Goal: Information Seeking & Learning: Check status

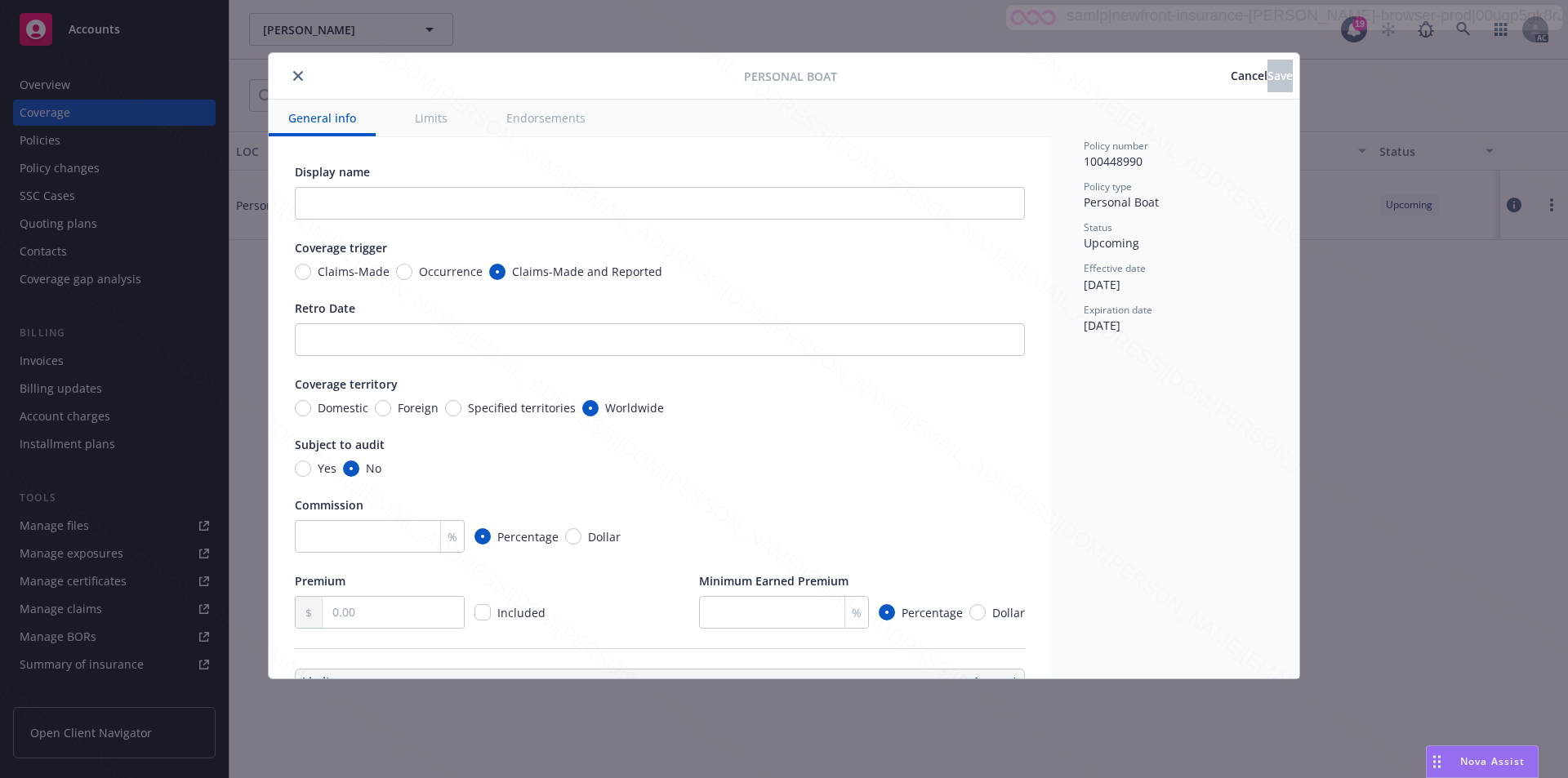
click at [1231, 80] on span "Cancel" at bounding box center [1249, 75] width 37 height 16
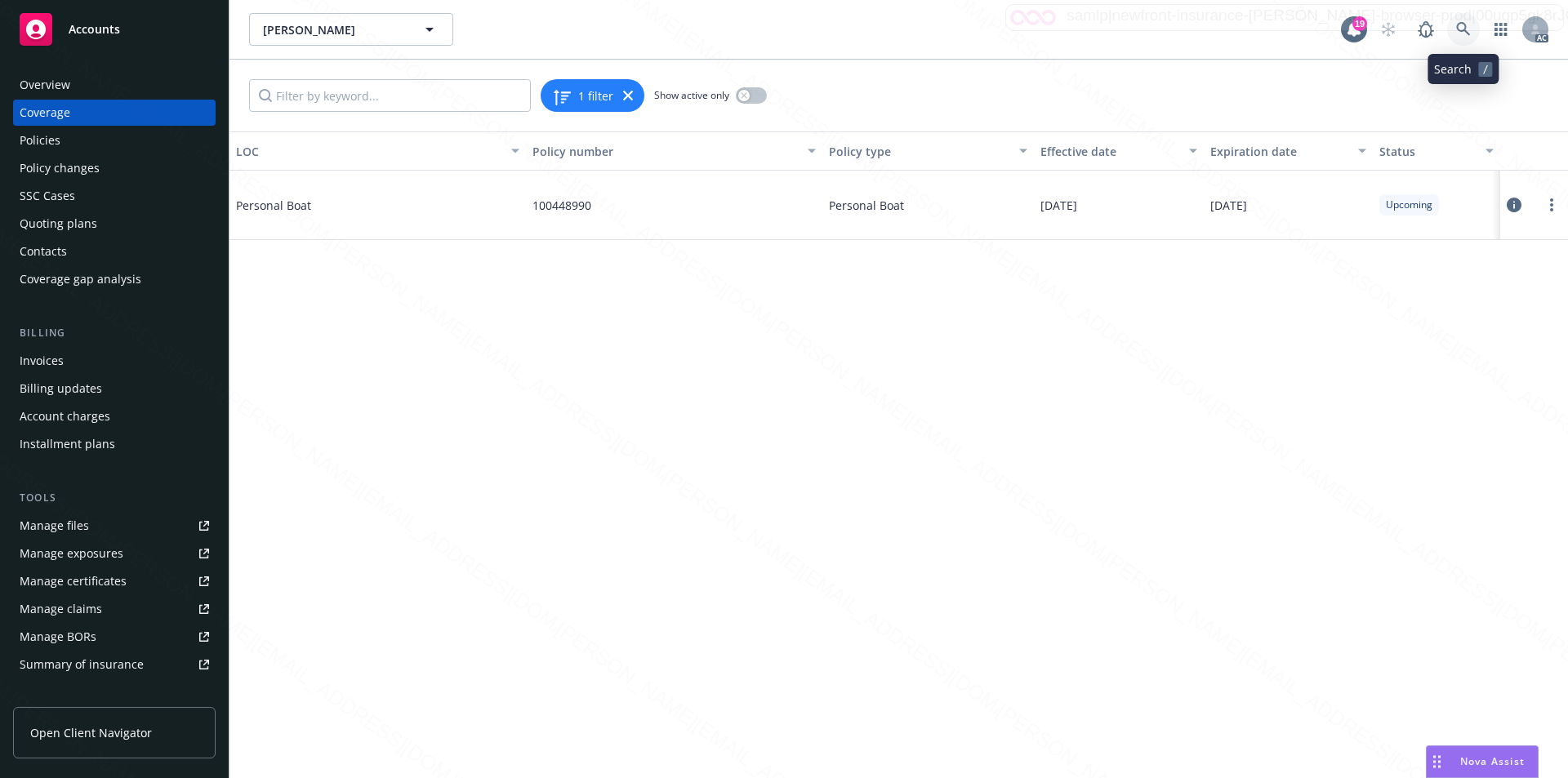
click at [1461, 28] on icon at bounding box center [1463, 29] width 15 height 15
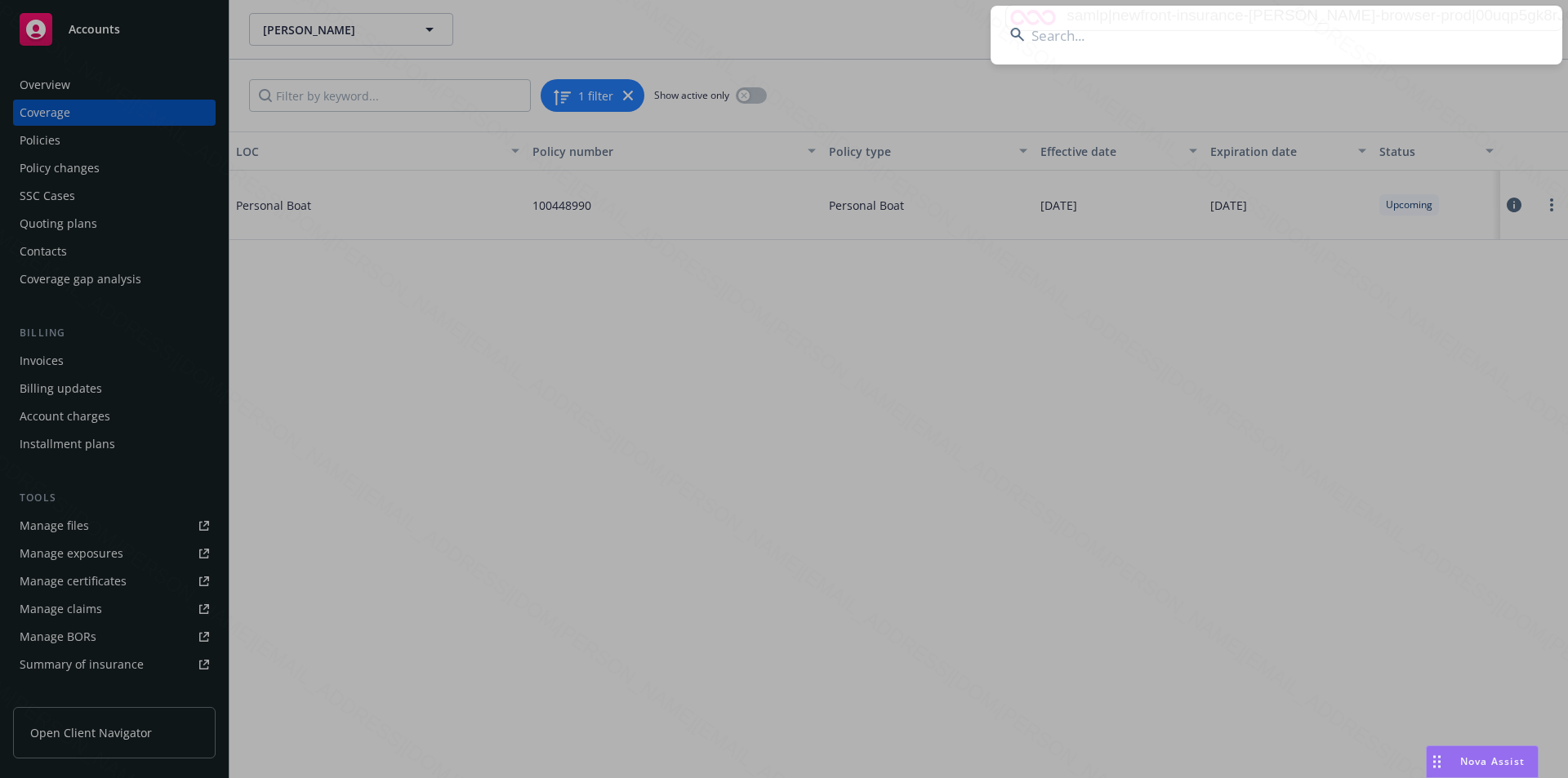
click at [1090, 39] on input at bounding box center [1277, 35] width 572 height 59
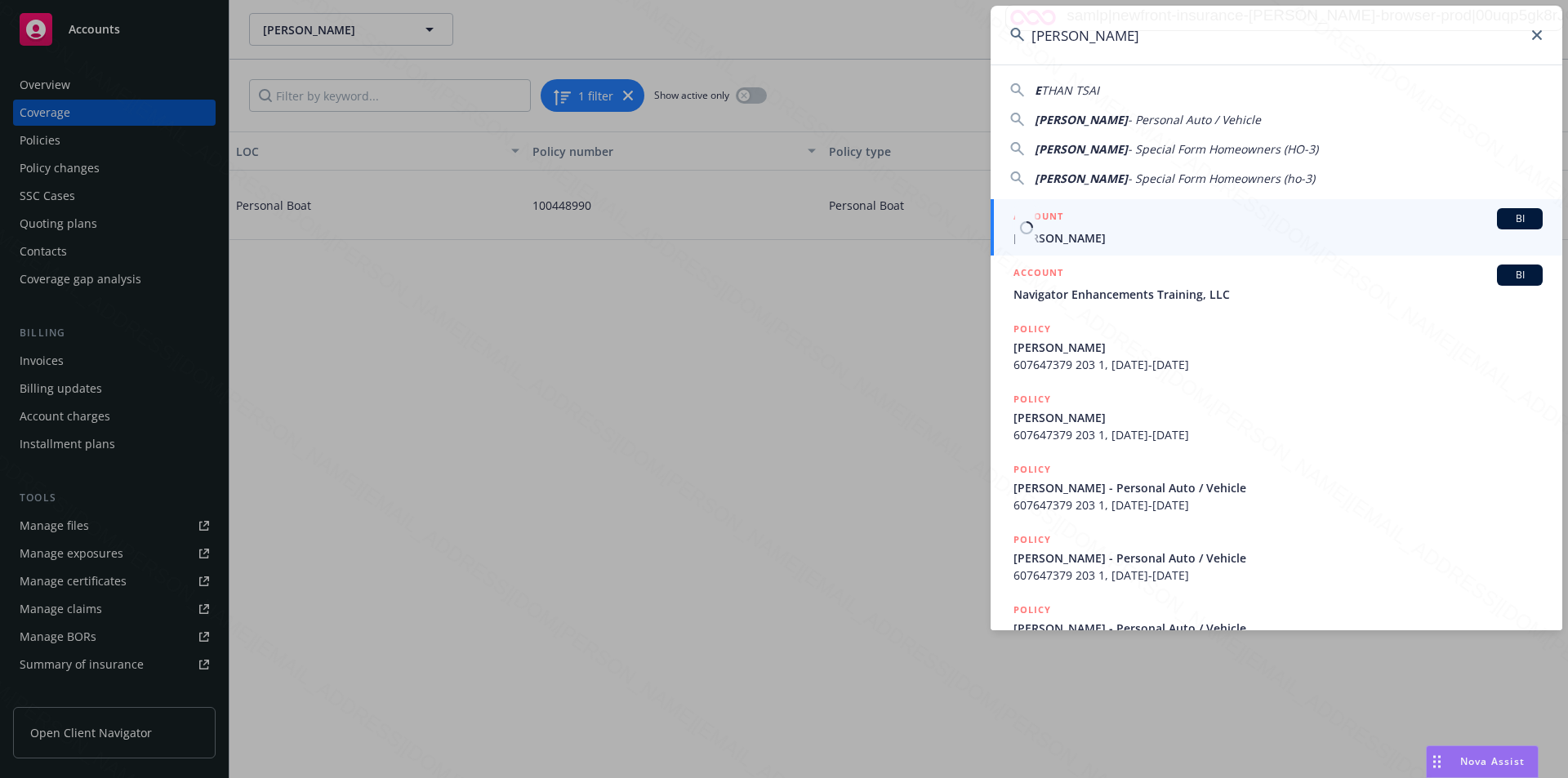
type input "[PERSON_NAME]"
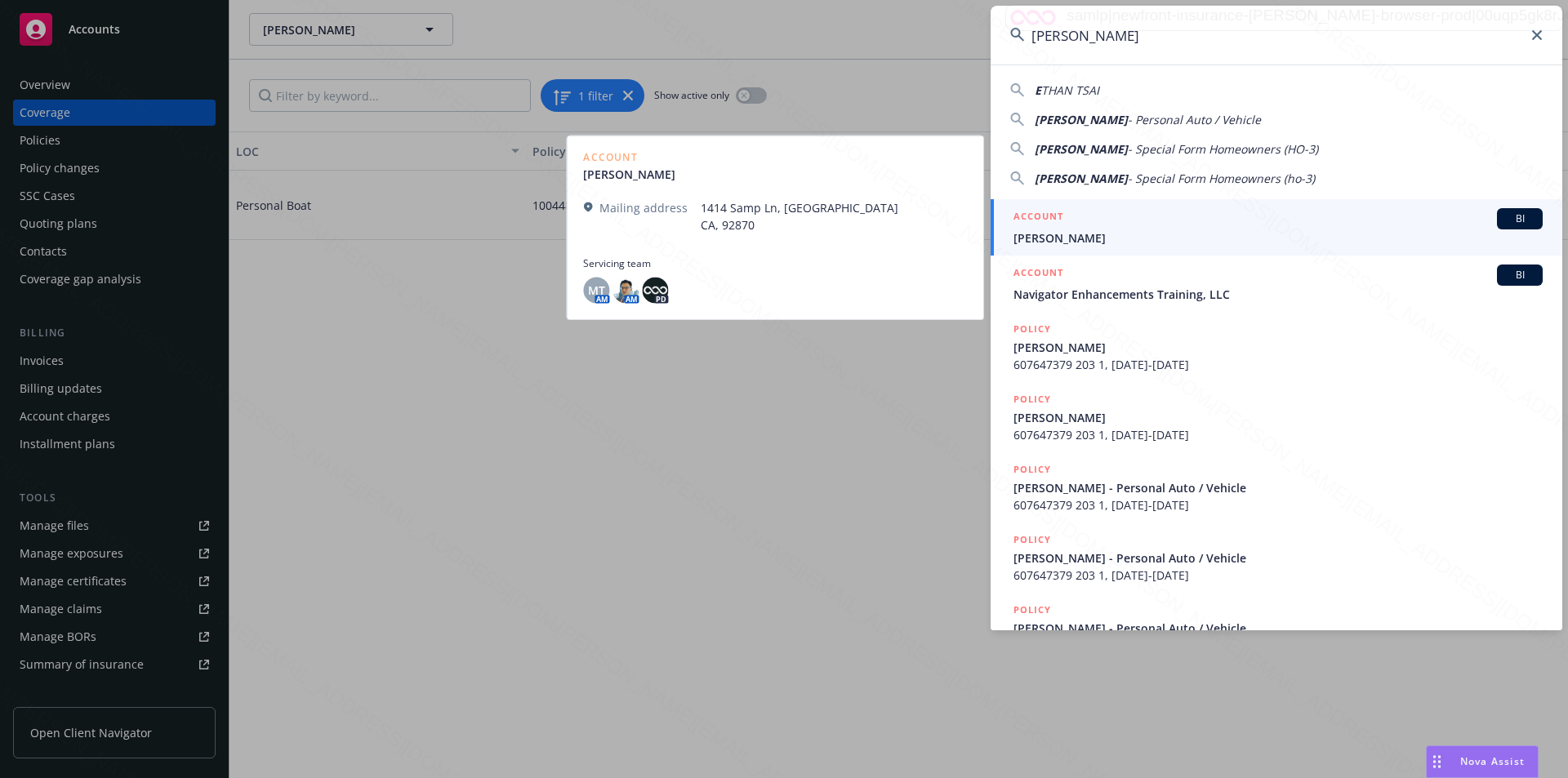
click at [1051, 236] on span "[PERSON_NAME]" at bounding box center [1278, 238] width 530 height 17
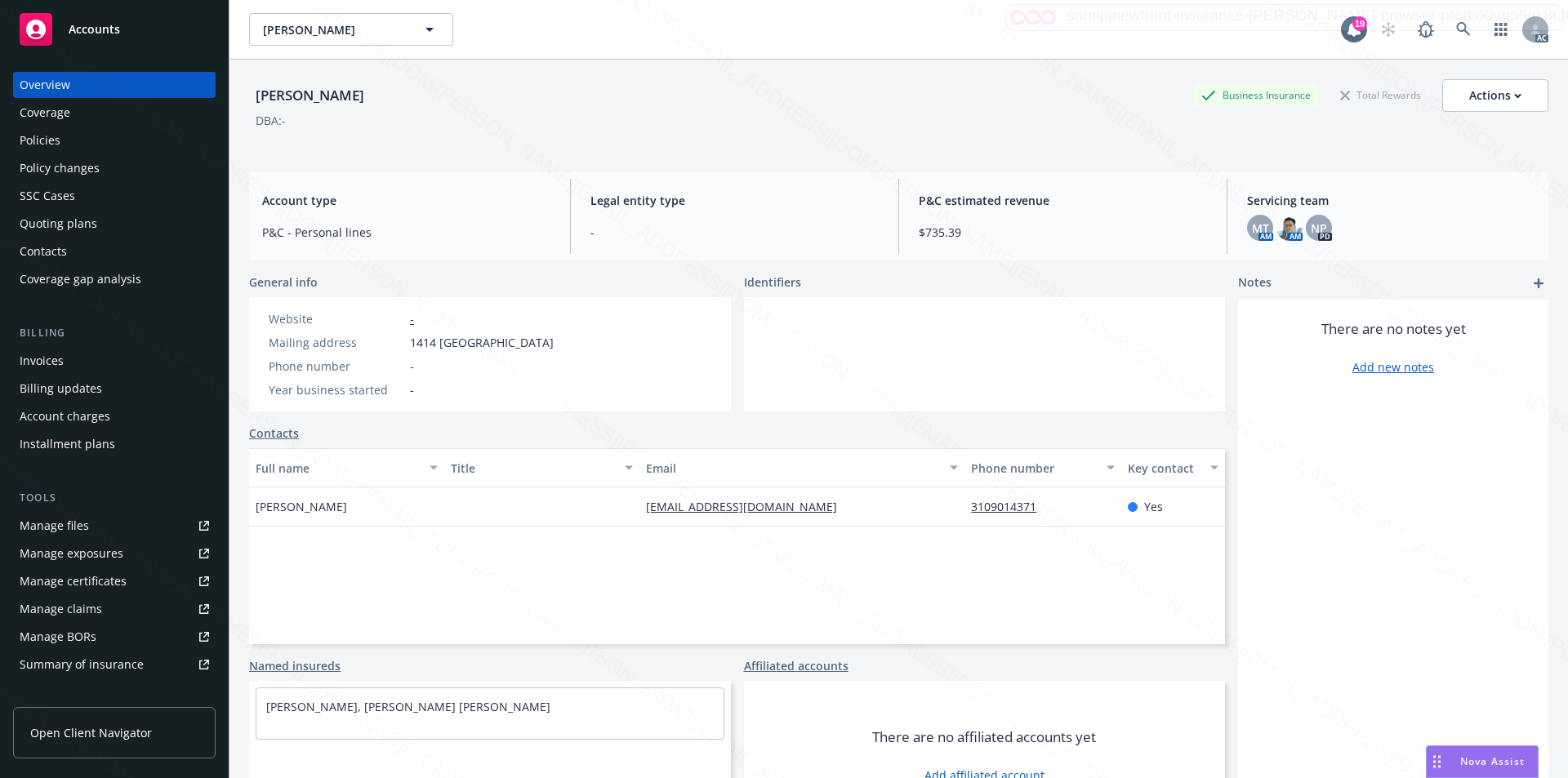
click at [49, 136] on div "Policies" at bounding box center [40, 140] width 41 height 26
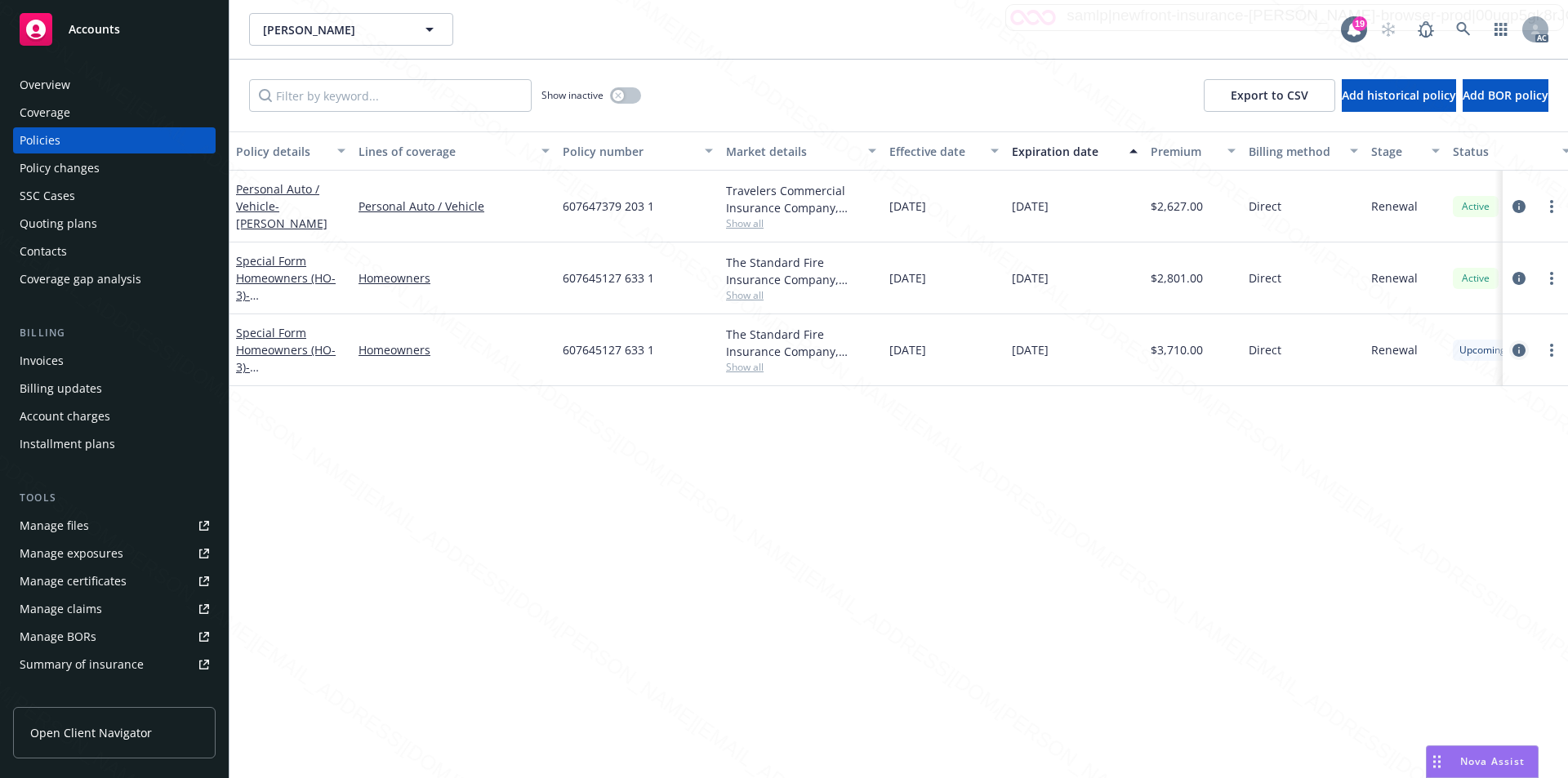
click at [1518, 351] on icon "circleInformation" at bounding box center [1519, 350] width 13 height 13
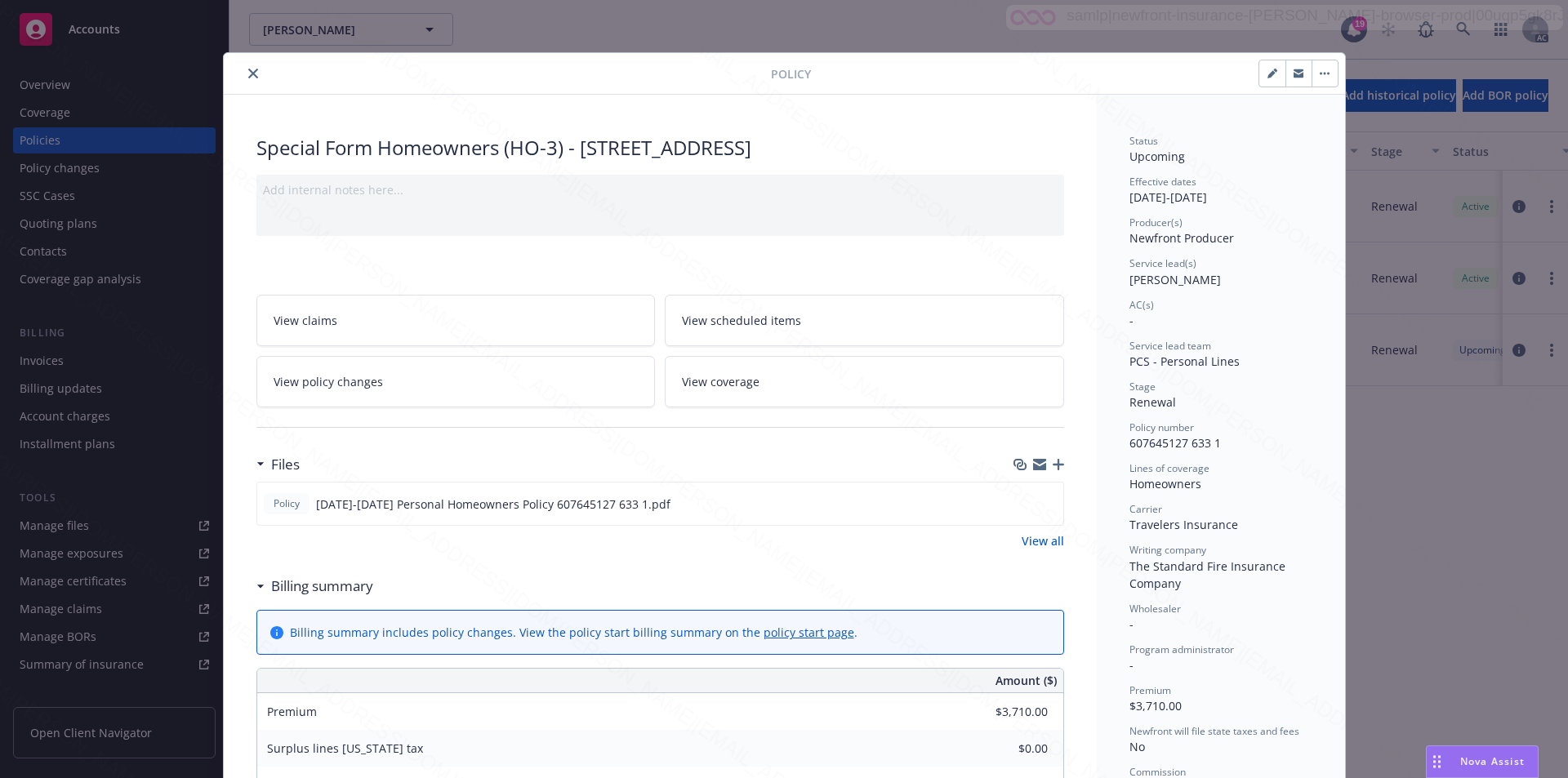
click at [813, 320] on link "View scheduled items" at bounding box center [865, 320] width 399 height 52
click at [757, 373] on link "View coverage" at bounding box center [865, 382] width 399 height 52
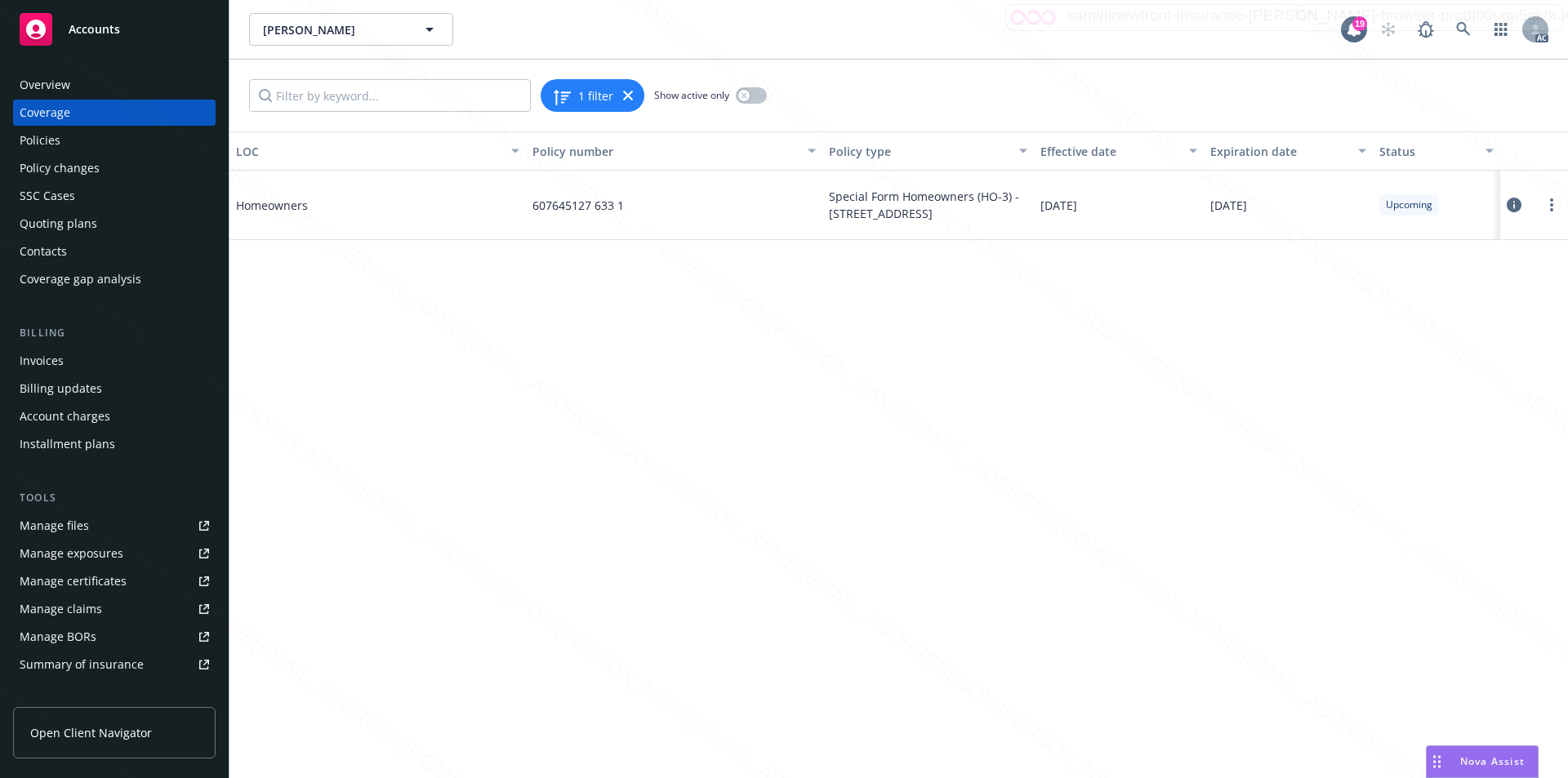
click at [61, 134] on div "Policies" at bounding box center [114, 140] width 189 height 26
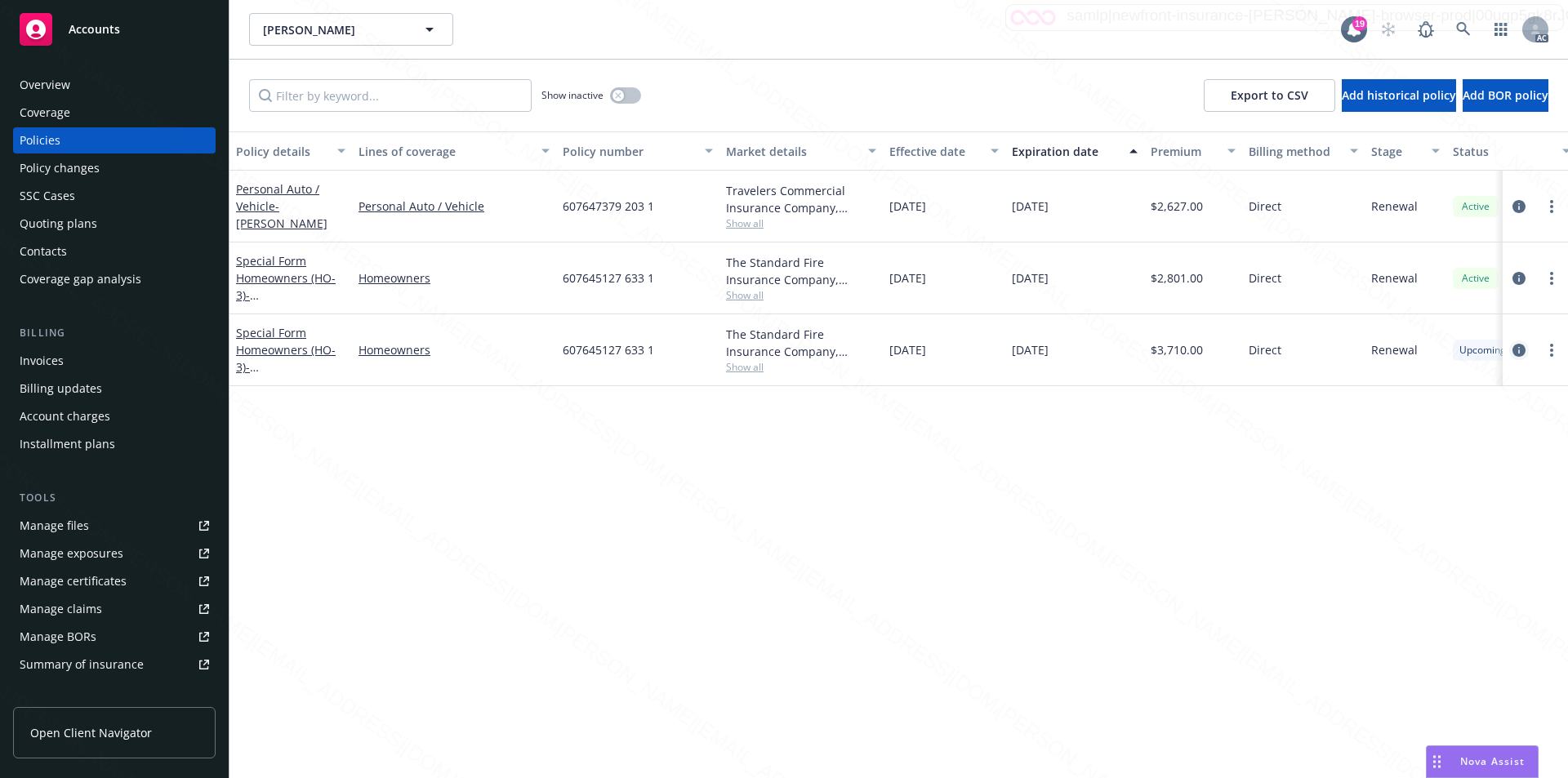
click at [1518, 347] on icon "circleInformation" at bounding box center [1519, 350] width 13 height 13
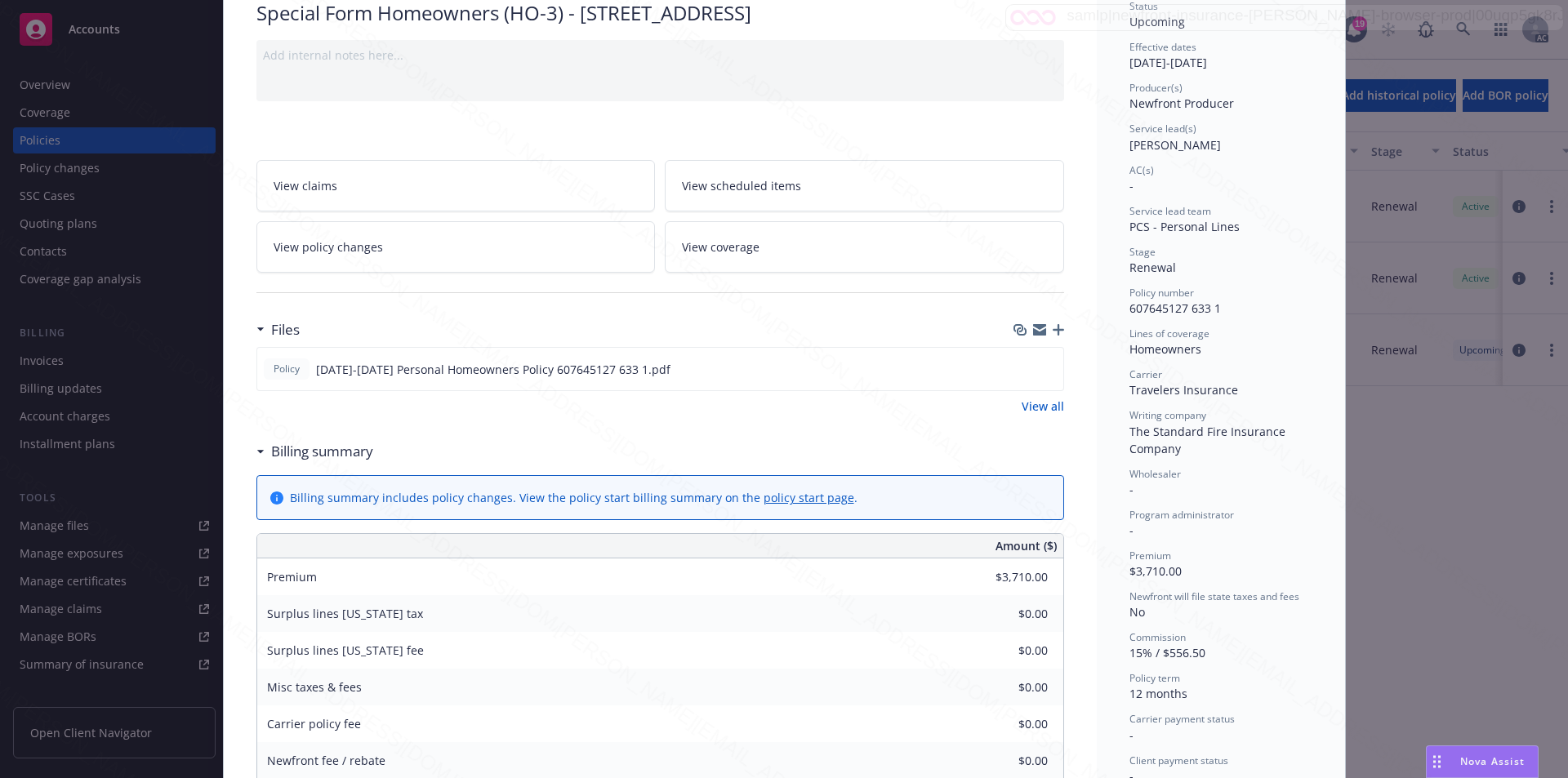
scroll to position [123, 0]
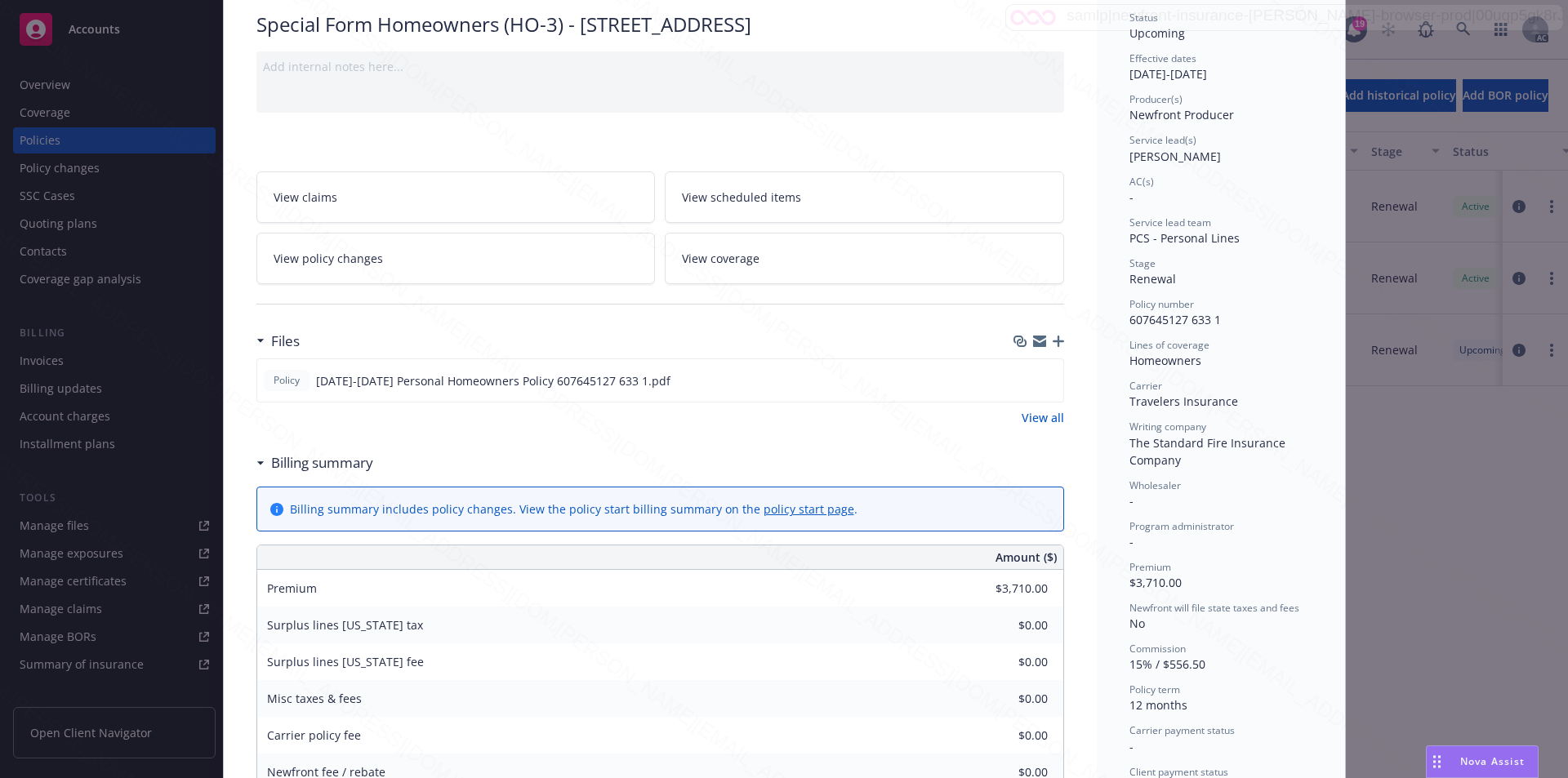
click at [757, 262] on link "View coverage" at bounding box center [865, 258] width 399 height 52
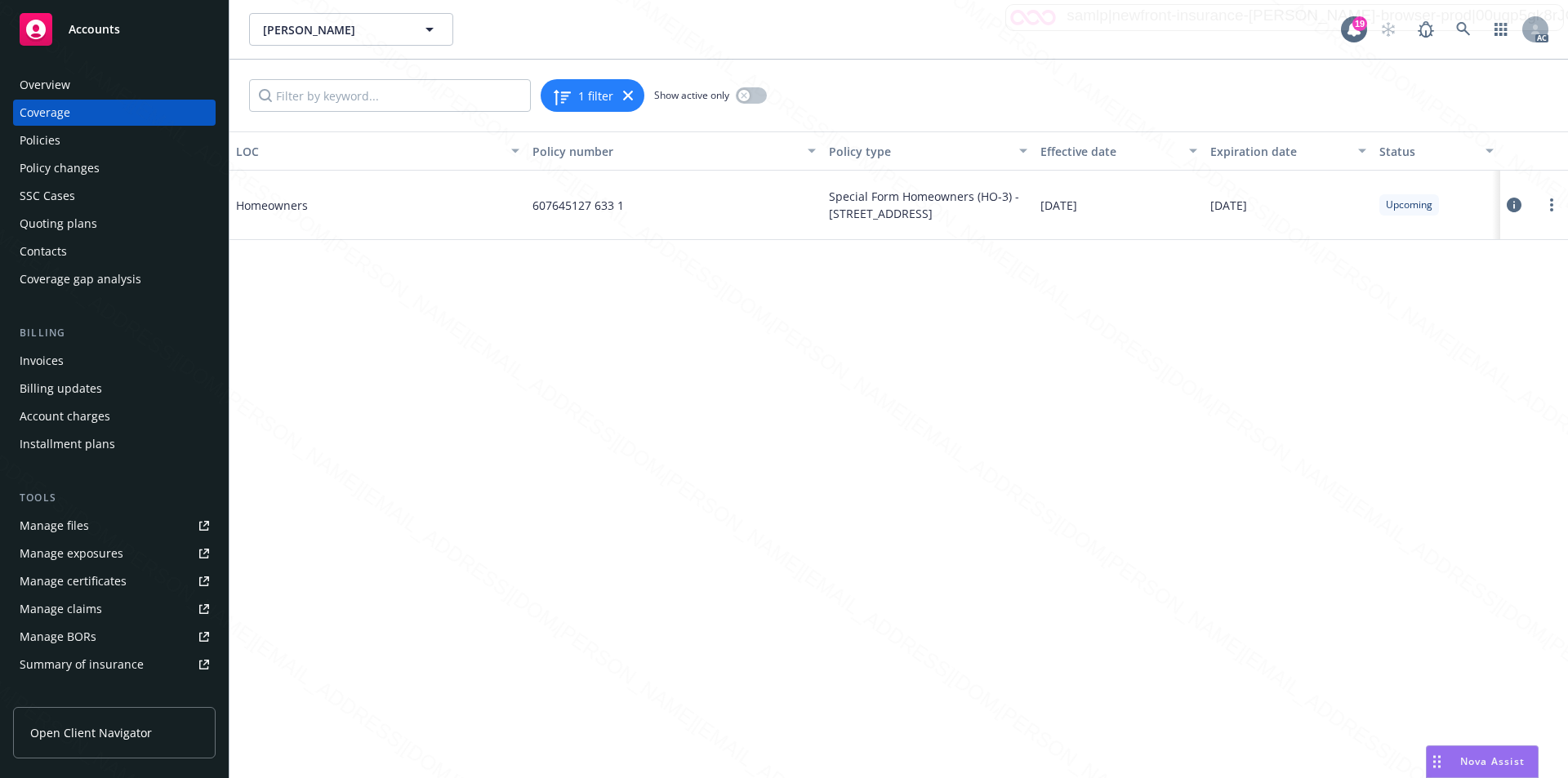
click at [1512, 204] on icon at bounding box center [1514, 205] width 15 height 15
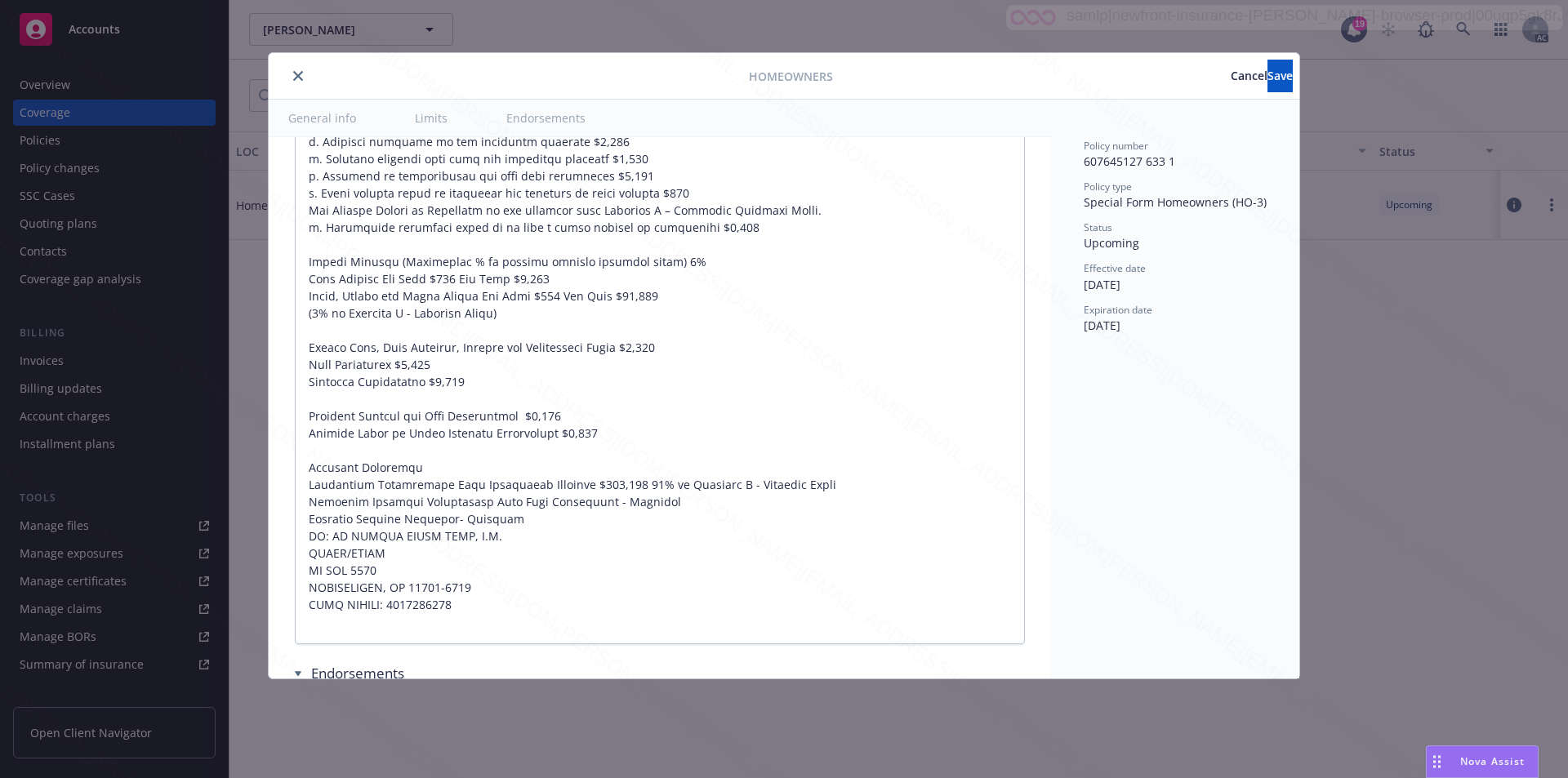
scroll to position [1341, 0]
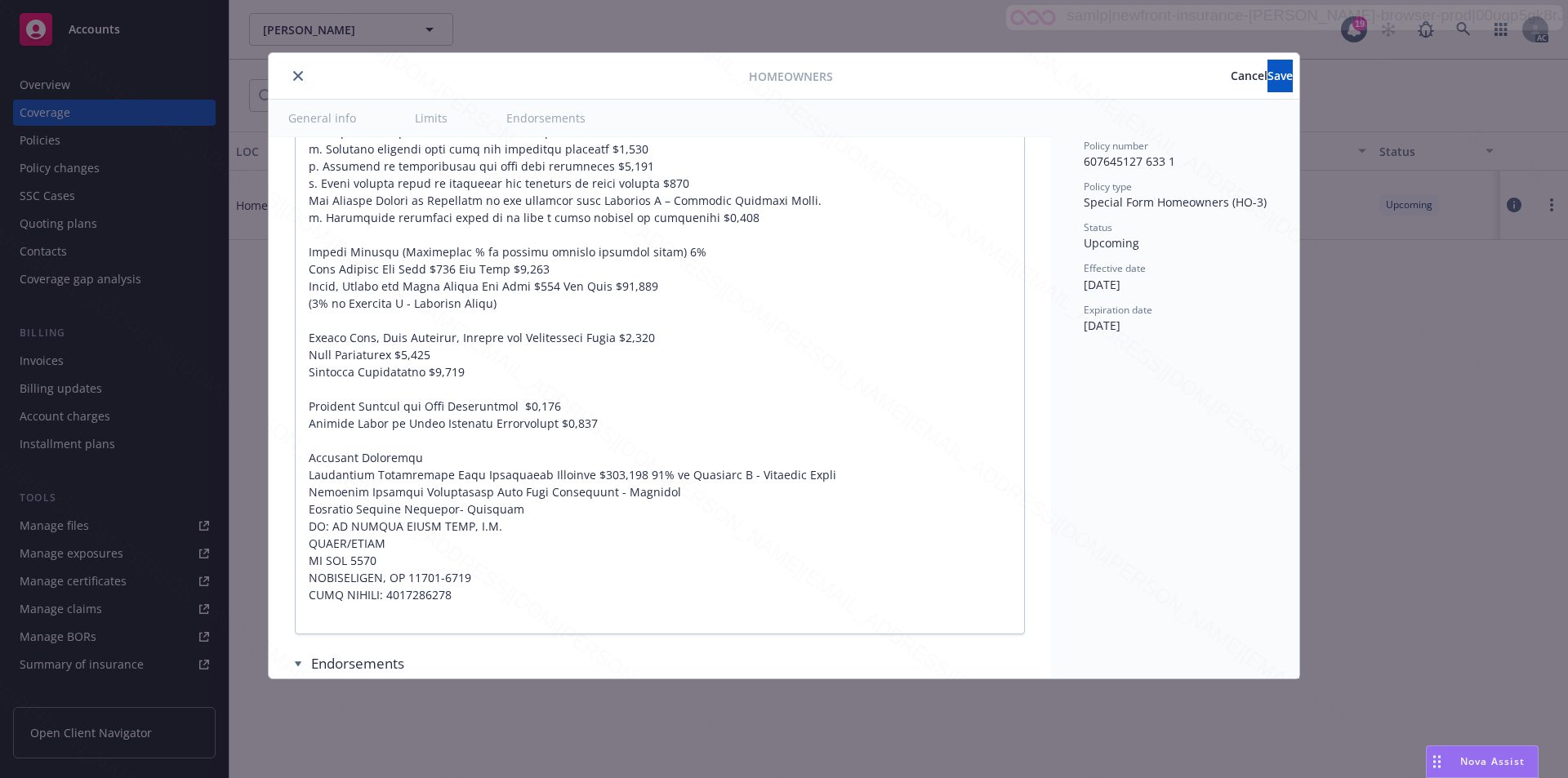
type textarea "x"
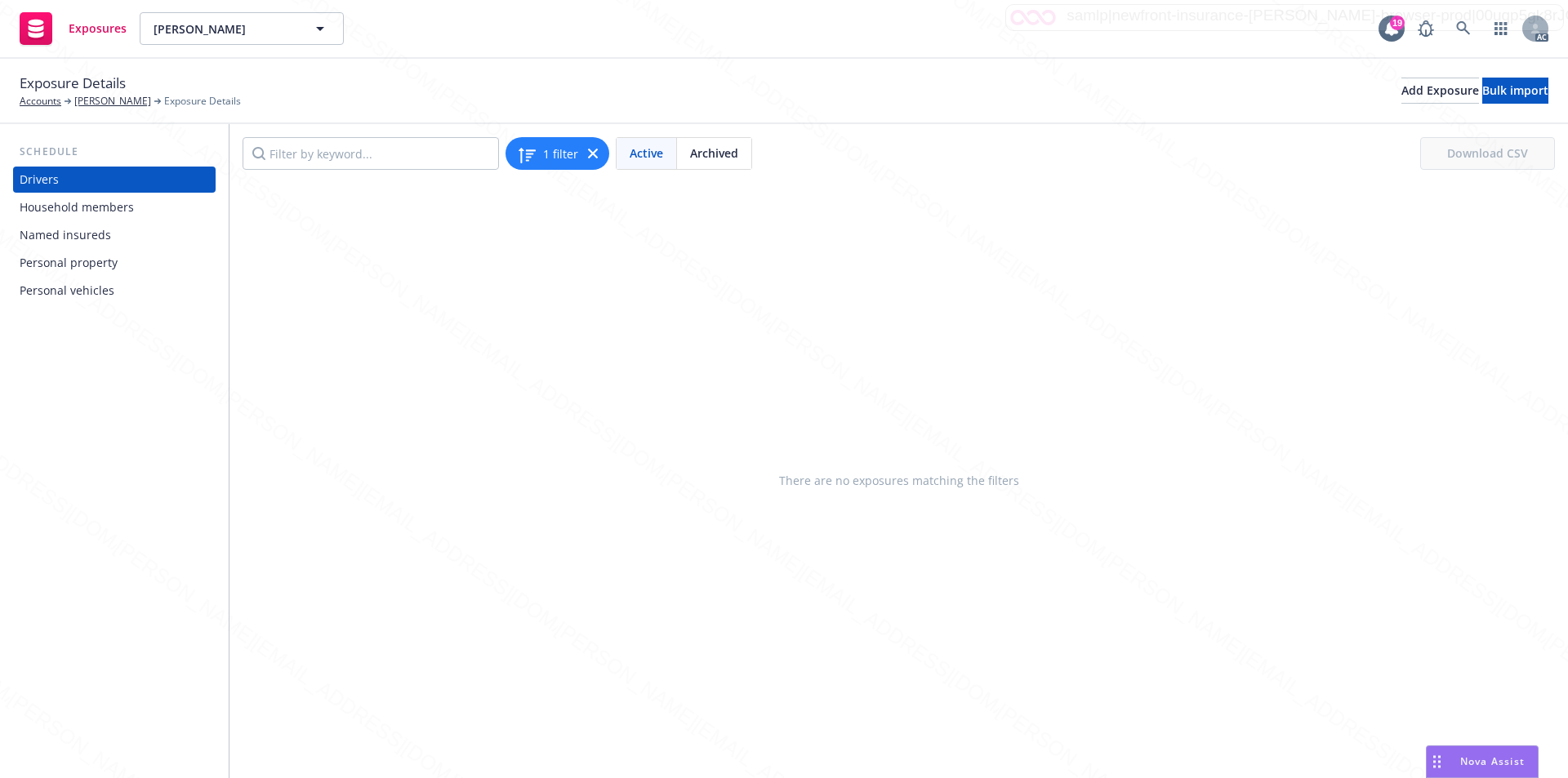
click at [75, 260] on div "Personal property" at bounding box center [68, 262] width 98 height 26
